Goal: Task Accomplishment & Management: Manage account settings

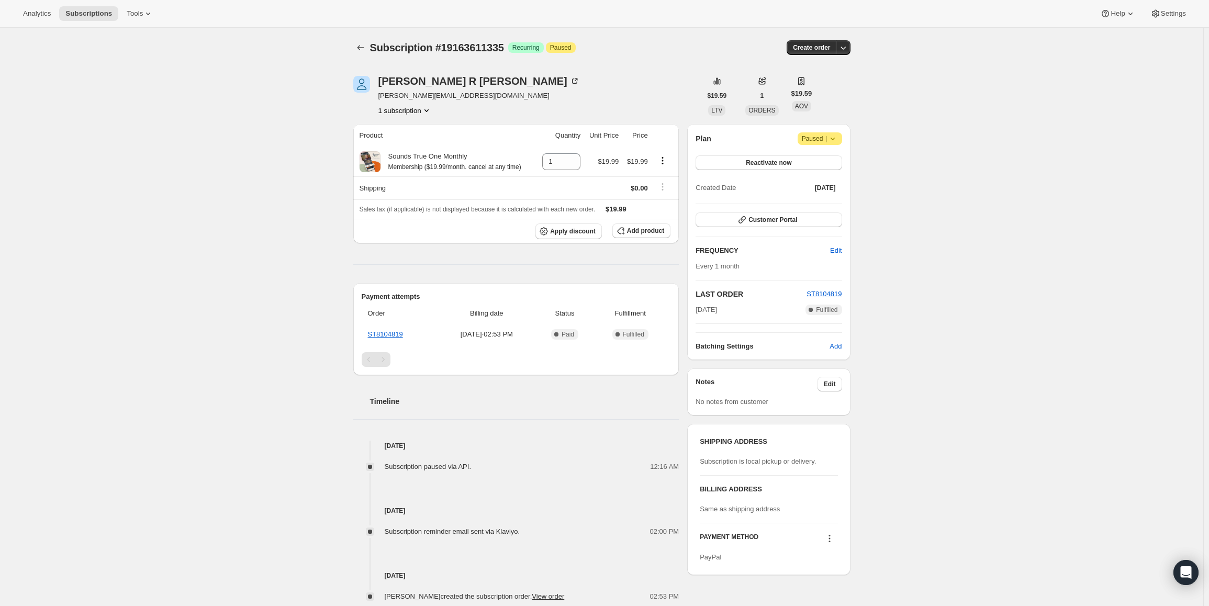
click at [819, 139] on span "Paused |" at bounding box center [820, 138] width 36 height 10
click at [751, 137] on div "Plan Attention Paused |" at bounding box center [768, 138] width 146 height 13
click at [753, 169] on button "Reactivate now" at bounding box center [768, 162] width 146 height 15
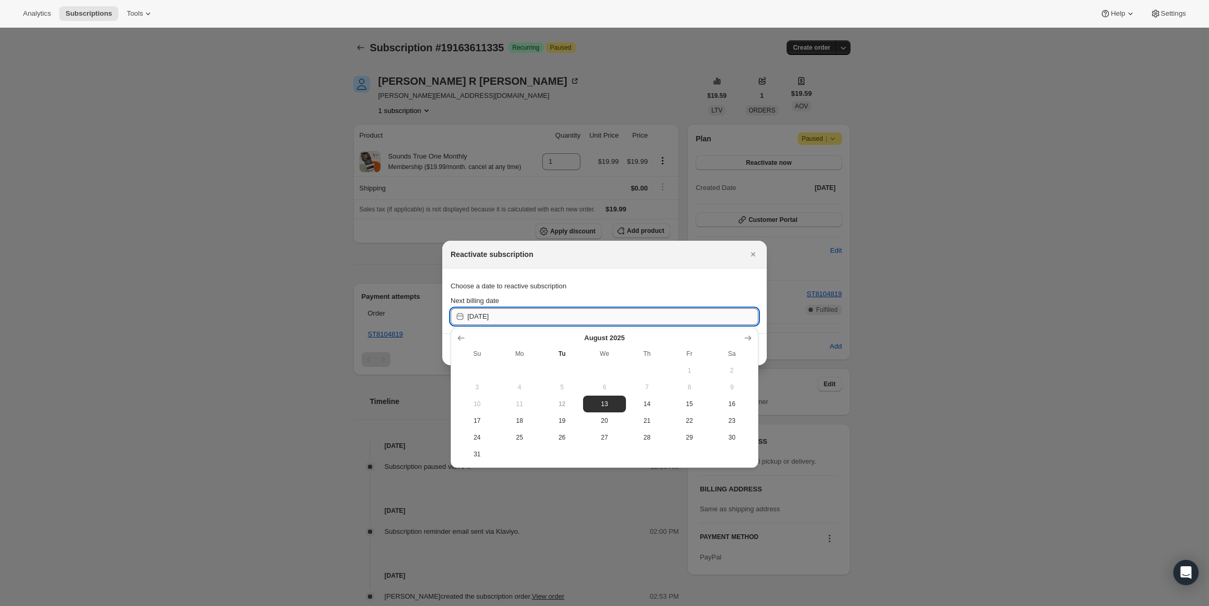
click at [517, 324] on input "[DATE]" at bounding box center [612, 316] width 291 height 17
click at [613, 403] on span "13" at bounding box center [604, 404] width 34 height 8
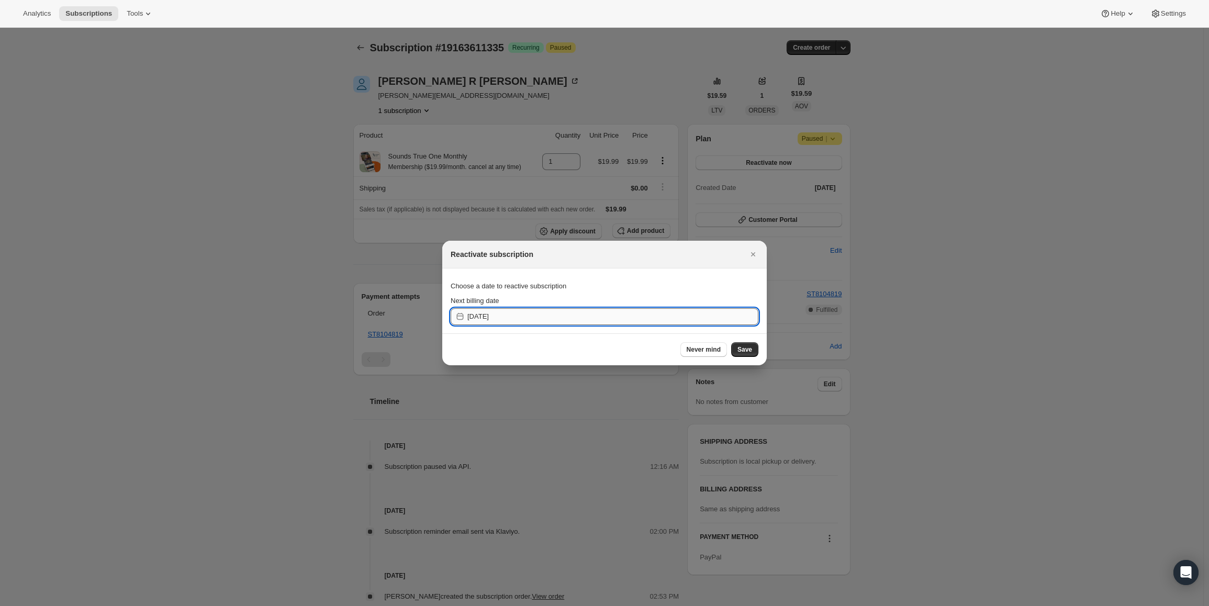
click at [630, 324] on input "[DATE]" at bounding box center [612, 316] width 291 height 17
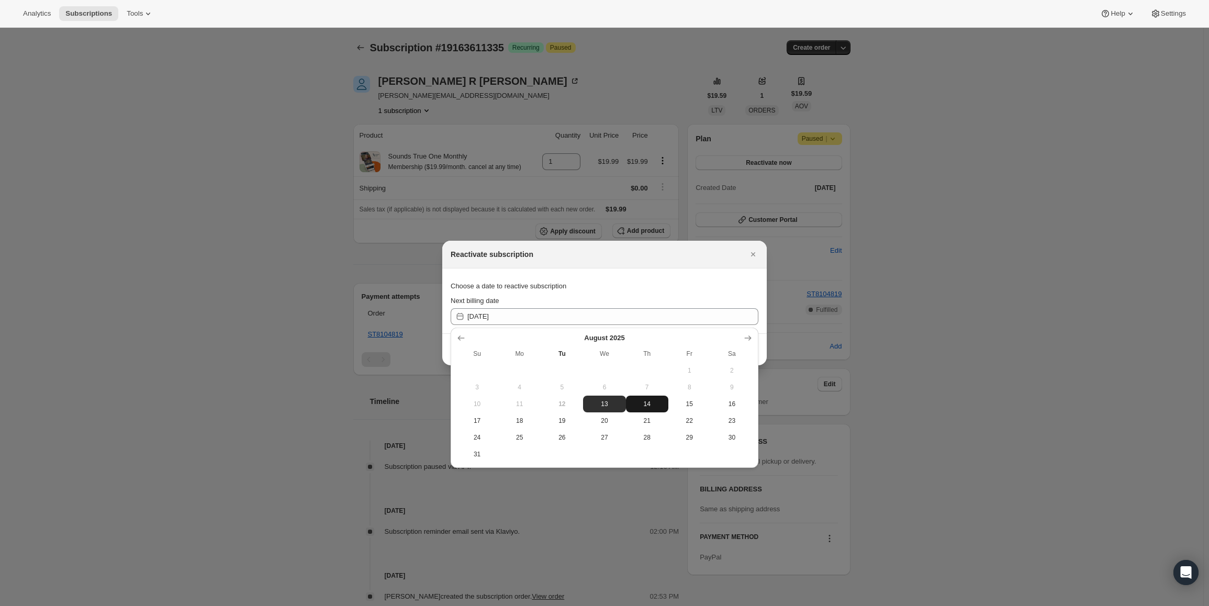
click at [631, 398] on button "14" at bounding box center [647, 404] width 42 height 17
type input "[DATE]"
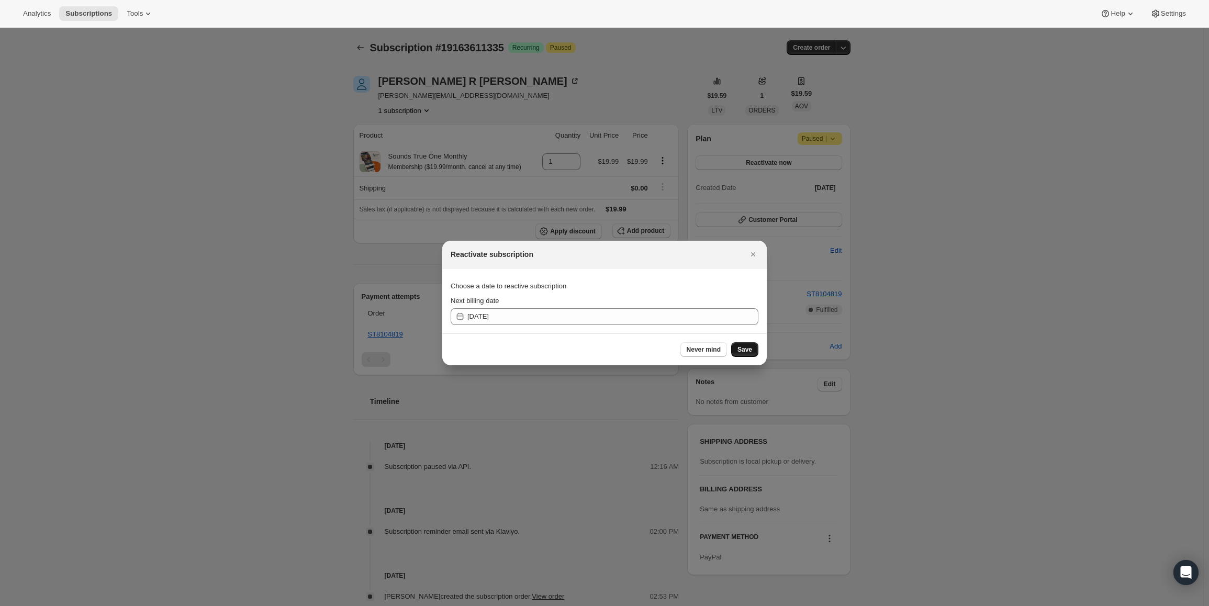
click at [747, 349] on span "Save" at bounding box center [744, 349] width 15 height 8
